Goal: Transaction & Acquisition: Obtain resource

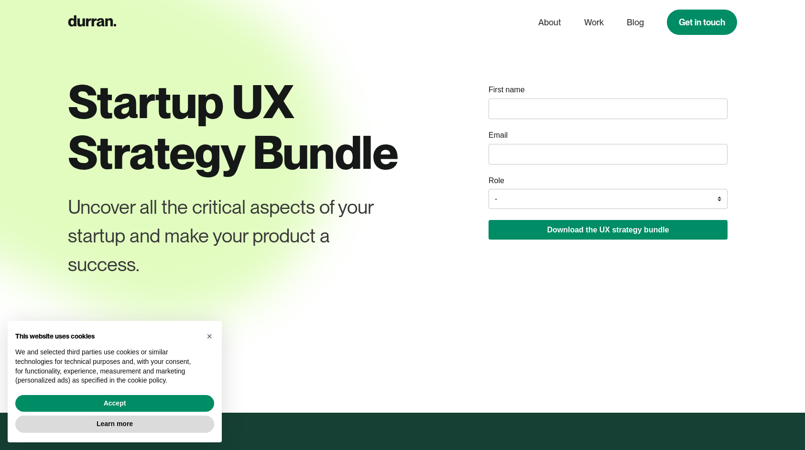
click at [198, 395] on div "Accept" at bounding box center [114, 403] width 199 height 21
click at [200, 393] on div "Accept" at bounding box center [114, 403] width 199 height 21
click at [200, 397] on button "Accept" at bounding box center [114, 403] width 199 height 17
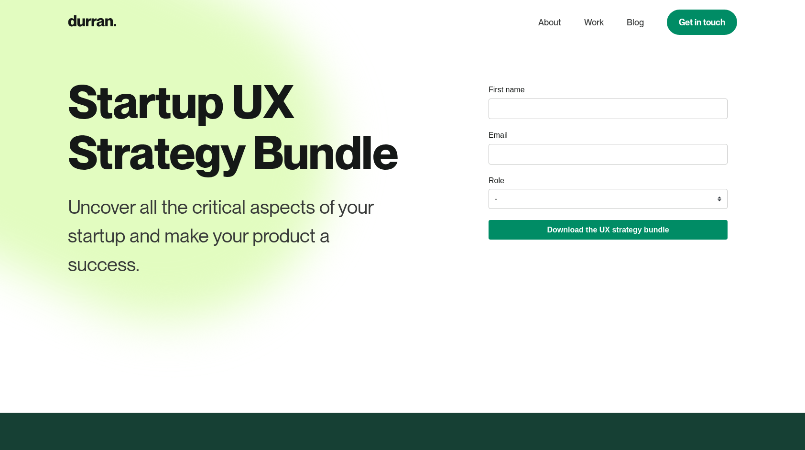
click at [535, 107] on input "name" at bounding box center [607, 108] width 239 height 21
type input "[PERSON_NAME]"
type input "[EMAIL_ADDRESS][DOMAIN_NAME]"
click at [540, 199] on select "- Founder / Co-founder C-suite / VP / Manager Designer Developer Other" at bounding box center [607, 199] width 239 height 20
select select "Designer"
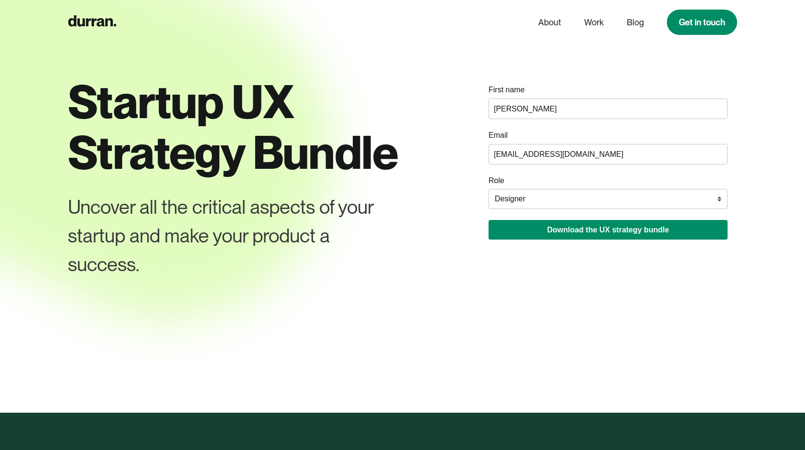
click at [488, 189] on select "- Founder / Co-founder C-suite / VP / Manager Designer Developer Other" at bounding box center [607, 199] width 239 height 20
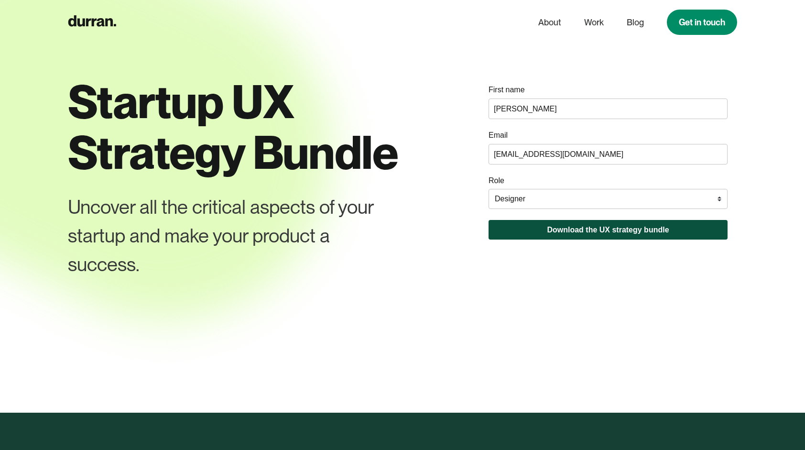
click at [550, 231] on button "Download the UX strategy bundle" at bounding box center [607, 230] width 239 height 20
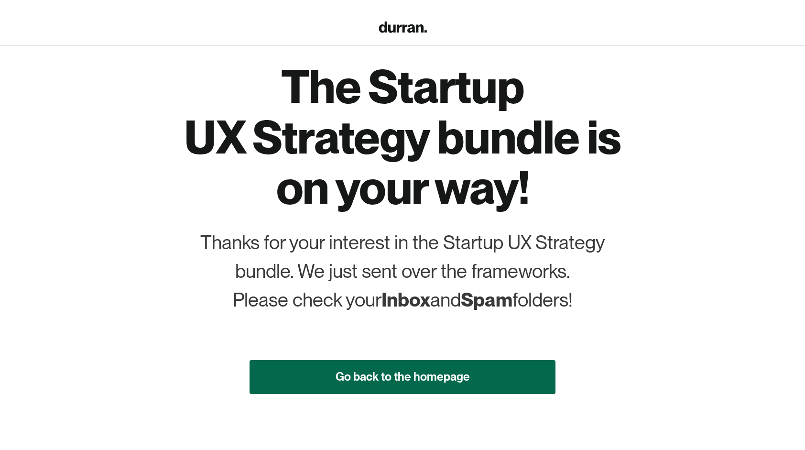
click at [359, 369] on link "Go back to the homepage" at bounding box center [402, 377] width 306 height 34
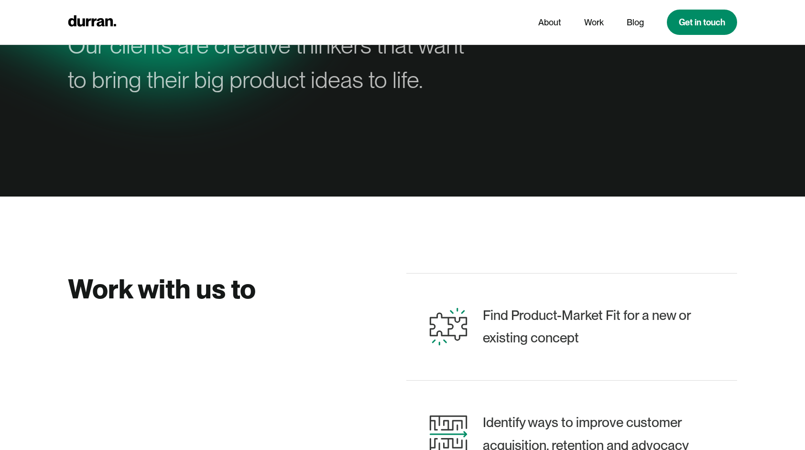
scroll to position [287, 0]
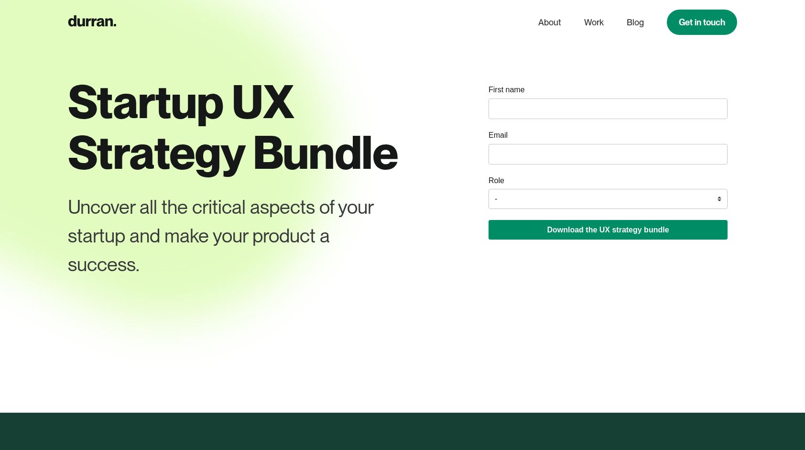
click at [508, 100] on input "name" at bounding box center [607, 108] width 239 height 21
type input "[PERSON_NAME]"
type input "[EMAIL_ADDRESS][DOMAIN_NAME]"
click at [542, 197] on select "- Founder / Co-founder C-suite / VP / Manager Designer Developer Other" at bounding box center [607, 199] width 239 height 20
select select "Designer"
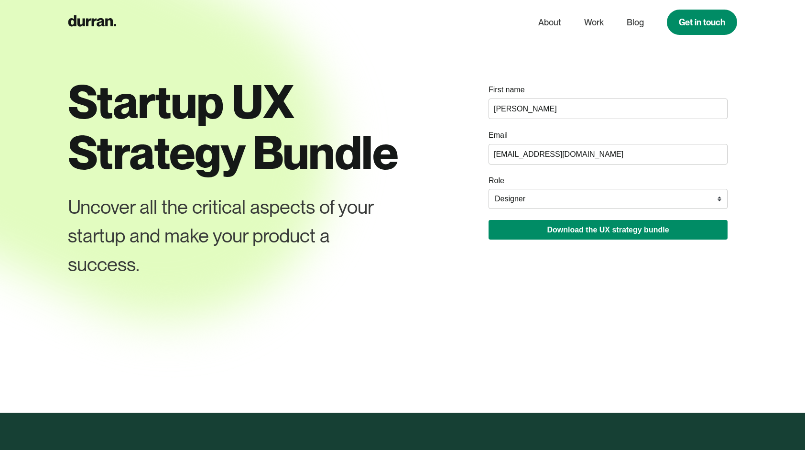
click at [488, 189] on select "- Founder / Co-founder C-suite / VP / Manager Designer Developer Other" at bounding box center [607, 199] width 239 height 20
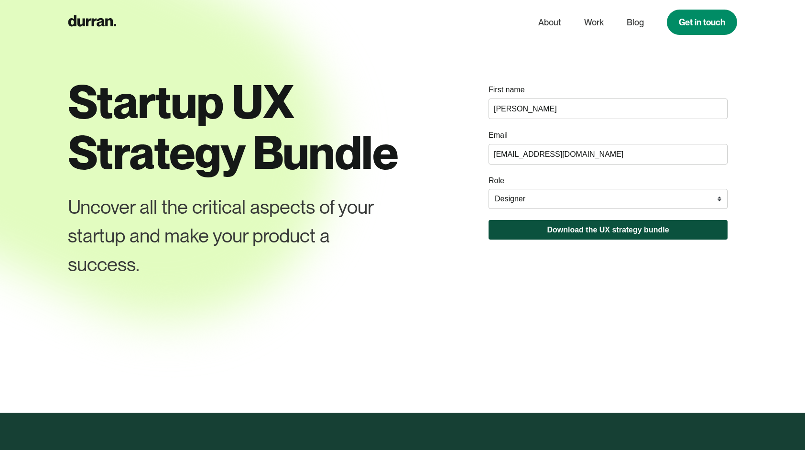
click at [532, 231] on button "Download the UX strategy bundle" at bounding box center [607, 230] width 239 height 20
